Goal: Task Accomplishment & Management: Manage account settings

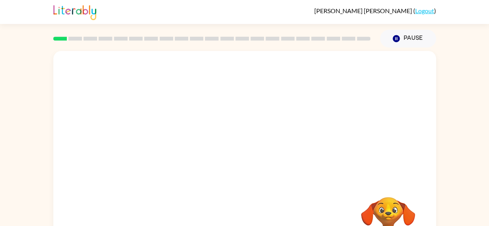
click at [205, 85] on div at bounding box center [244, 116] width 382 height 130
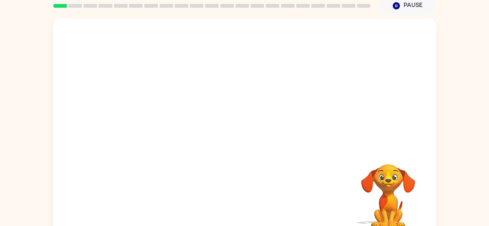
scroll to position [29, 0]
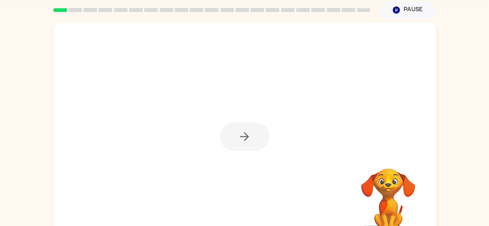
click at [249, 142] on div at bounding box center [244, 136] width 49 height 28
click at [73, 8] on rect at bounding box center [75, 10] width 14 height 4
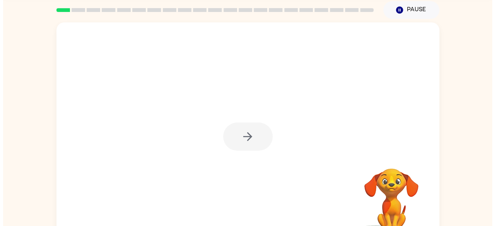
scroll to position [0, 0]
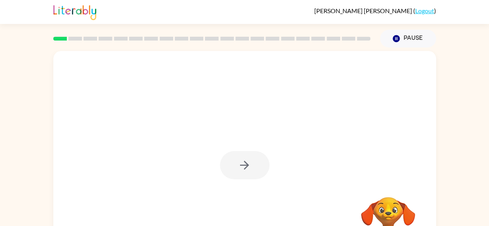
click at [484, 44] on div "[PERSON_NAME] ( Logout ) Pause Pause Your browser must support playing .mp4 fil…" at bounding box center [244, 136] width 489 height 272
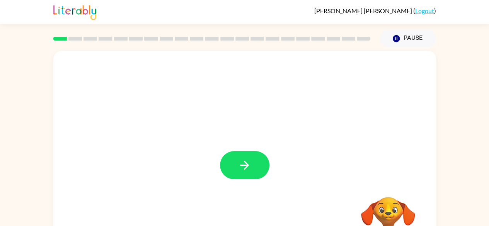
click at [246, 165] on icon "button" at bounding box center [244, 165] width 9 height 9
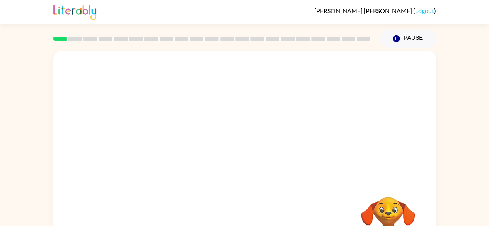
click at [399, 39] on icon "Pause" at bounding box center [396, 38] width 8 height 8
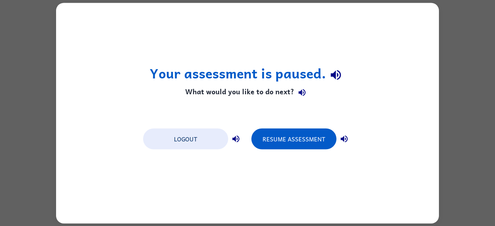
click at [201, 144] on button "Logout" at bounding box center [185, 138] width 85 height 21
